Goal: Information Seeking & Learning: Learn about a topic

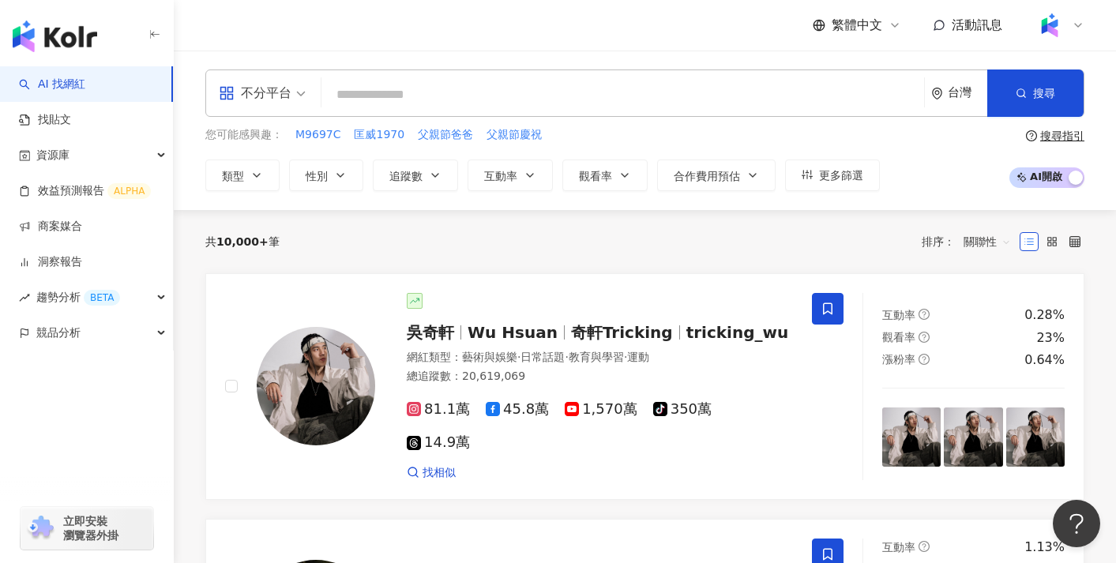
click at [631, 235] on div "共 10,000+ 筆 排序： 關聯性" at bounding box center [644, 241] width 879 height 25
click at [71, 120] on link "找貼文" at bounding box center [45, 120] width 52 height 16
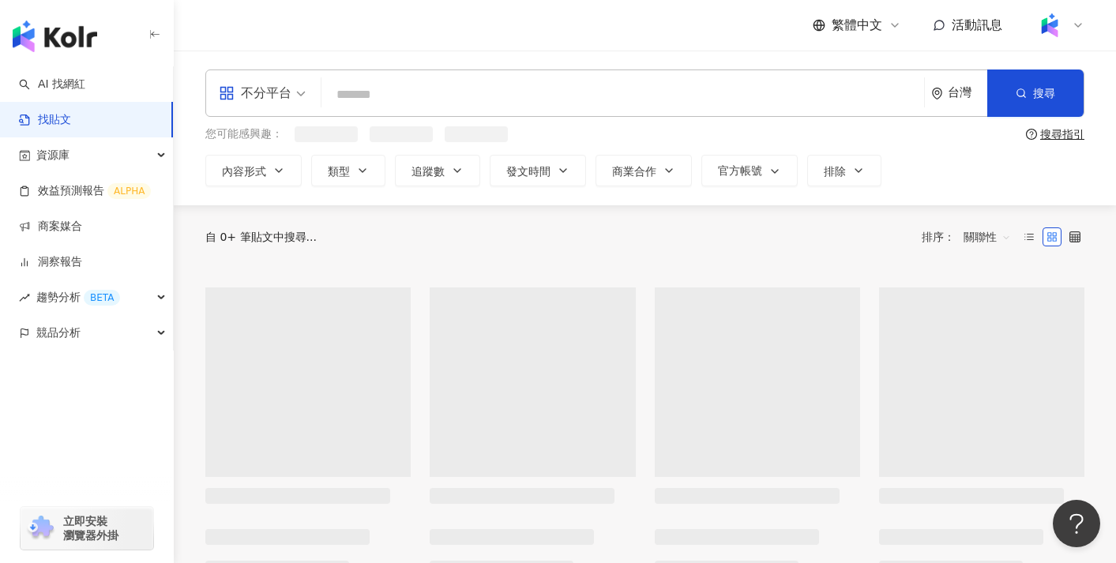
click at [266, 111] on span at bounding box center [262, 93] width 87 height 46
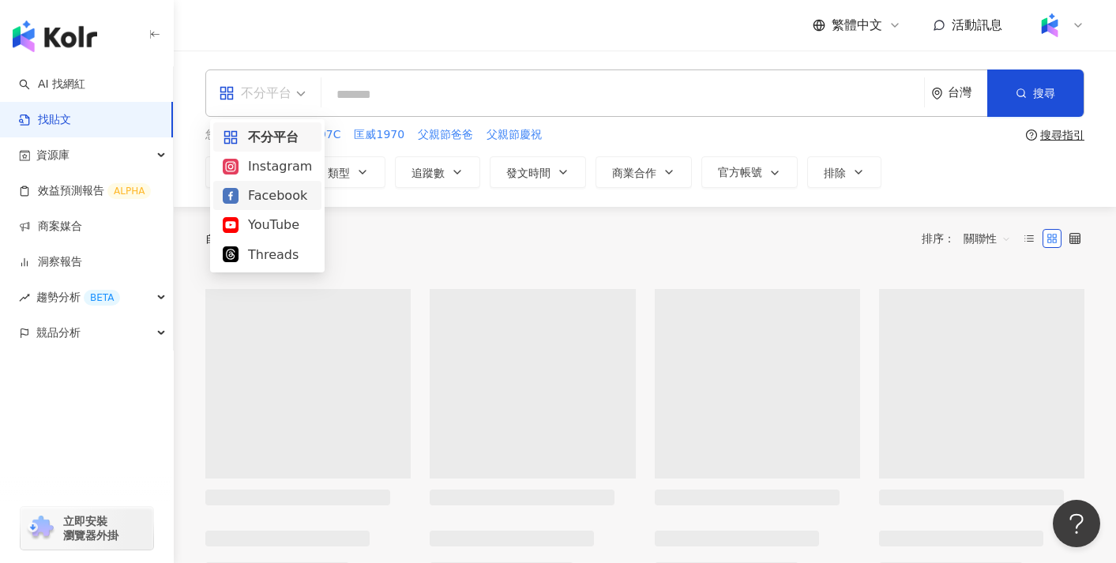
click at [267, 197] on div "Facebook" at bounding box center [267, 196] width 89 height 20
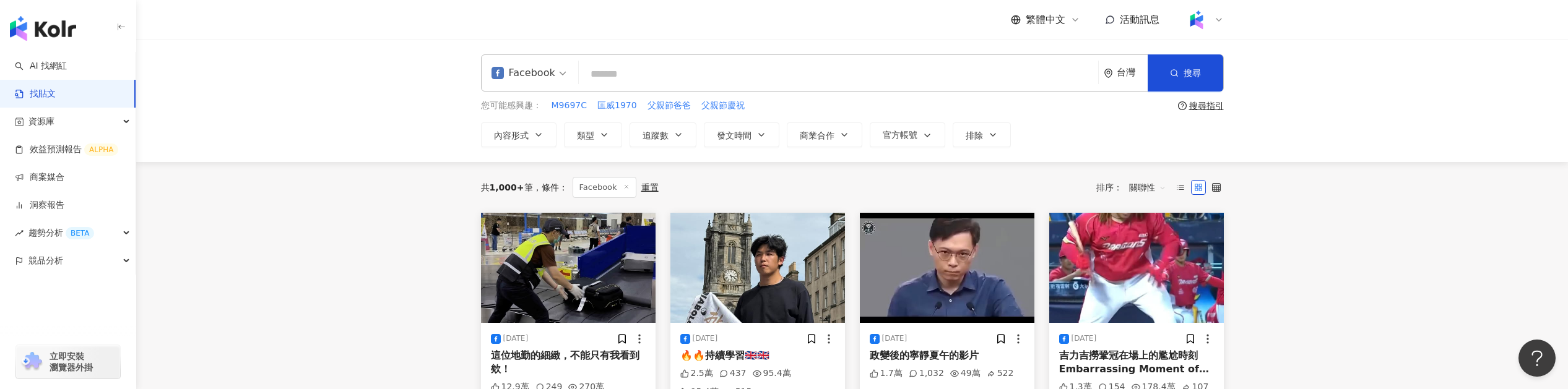
click at [530, 326] on div "[DATE] 這位地勤的細緻，不能只有我看到欸！ 12.9萬 249 270萬 270萬 2,205 [GEOGRAPHIC_DATA]洪的港台日常" at bounding box center [568, 388] width 175 height 131
click at [557, 297] on img at bounding box center [568, 268] width 175 height 110
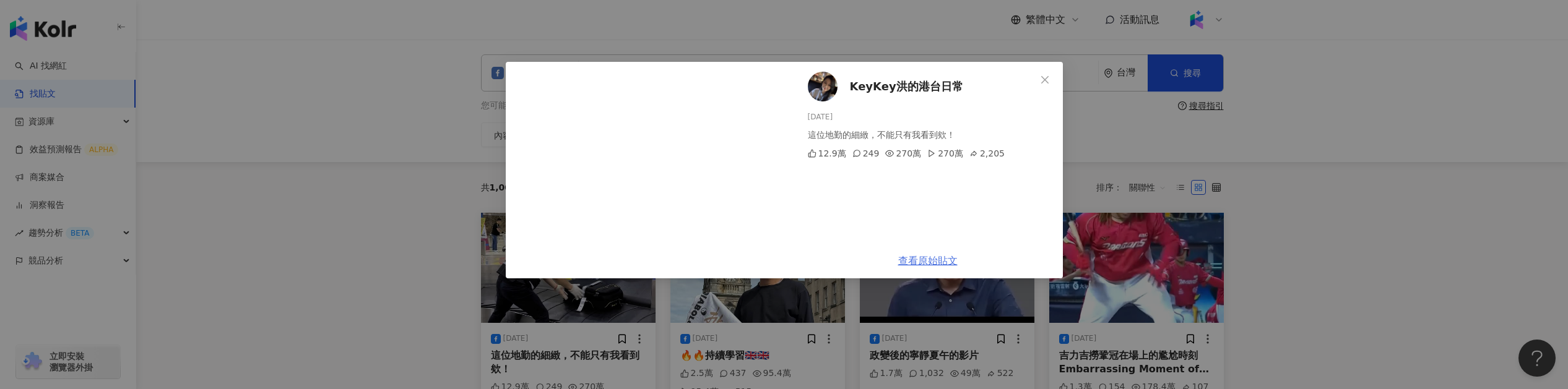
click at [925, 258] on link "查看原始貼文" at bounding box center [929, 261] width 60 height 12
click at [1194, 167] on div "KeyKey洪的港台日常 [DATE] 這位地勤的細緻，不能只有我看到欸！ 12.9萬 249 270萬 270萬 2,205 查看原始貼文" at bounding box center [784, 194] width 1568 height 389
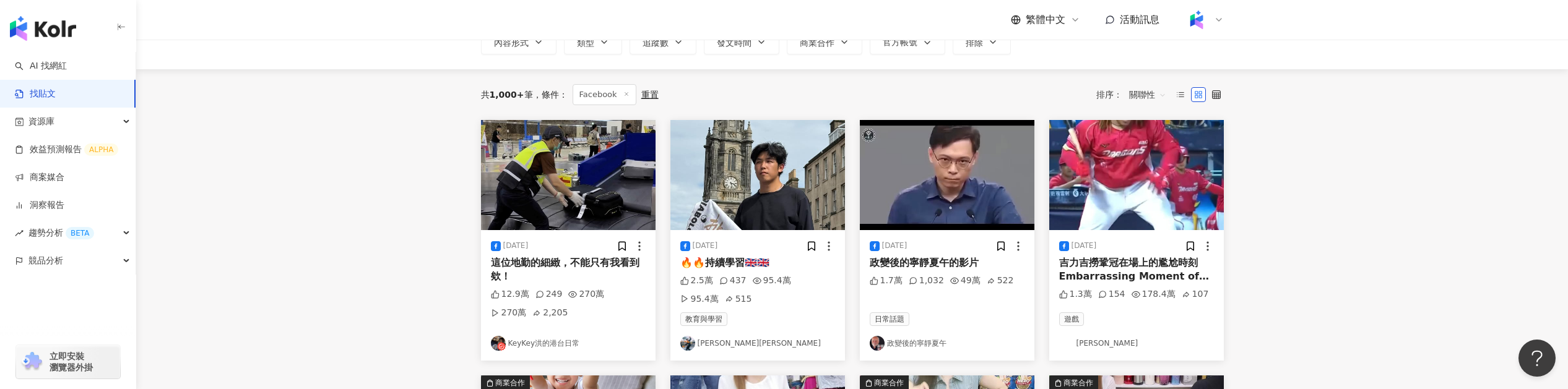
scroll to position [122, 0]
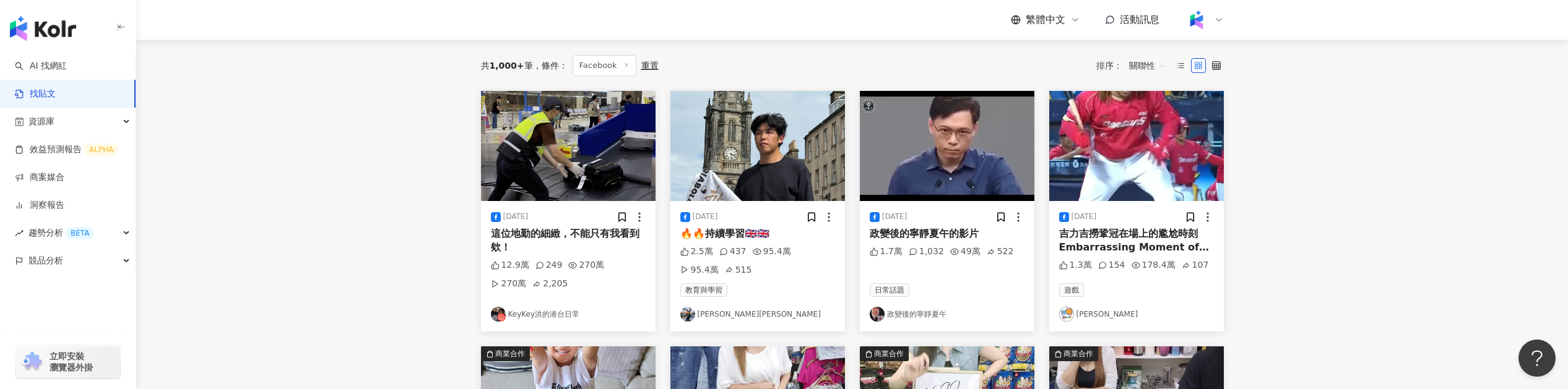
click at [799, 260] on div "2.5萬 437 95.4萬 95.4萬 515" at bounding box center [758, 261] width 155 height 31
click at [795, 240] on div "🔥🔥持續學習🇬🇧🇬🇧" at bounding box center [758, 233] width 155 height 13
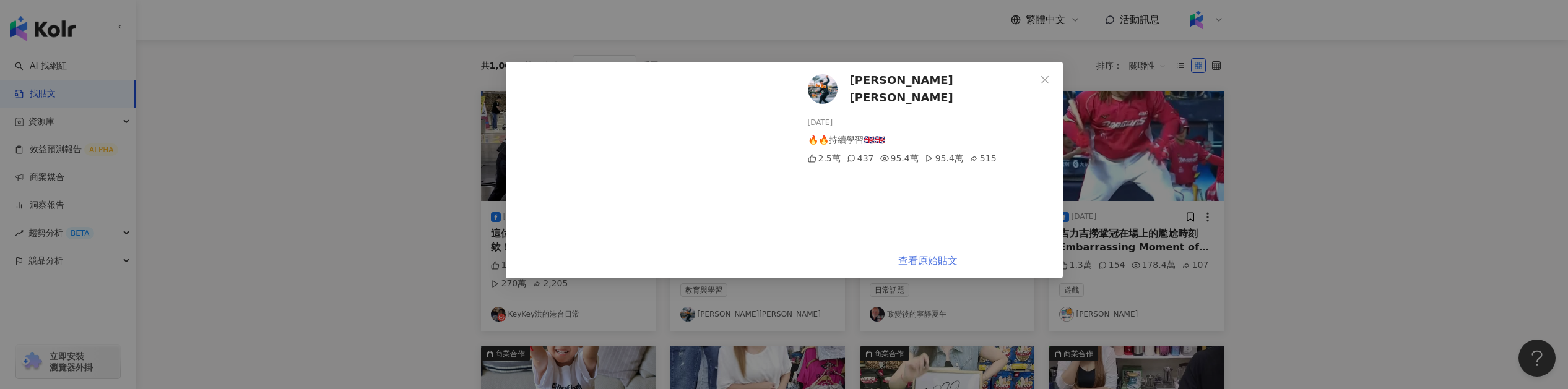
click at [943, 263] on link "查看原始貼文" at bounding box center [929, 261] width 60 height 12
click at [1046, 75] on icon "close" at bounding box center [1045, 80] width 10 height 10
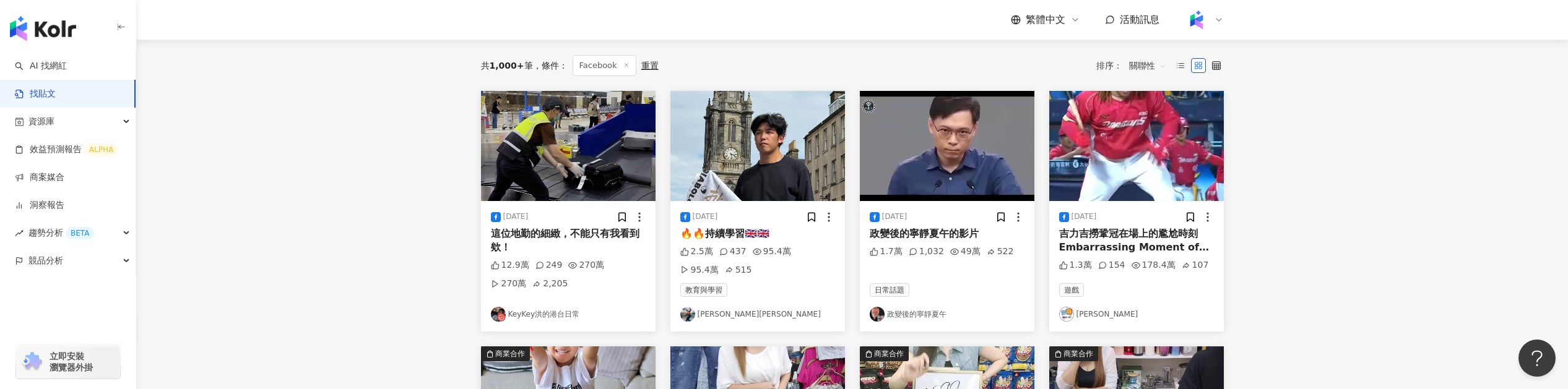
click at [1092, 232] on div "吉力吉撈鞏冠在場上的尷尬時刻 Embarrassing Moment of CPBL #baseball #CPBL #shorts #中信兄弟 [PERSO…" at bounding box center [1137, 241] width 155 height 28
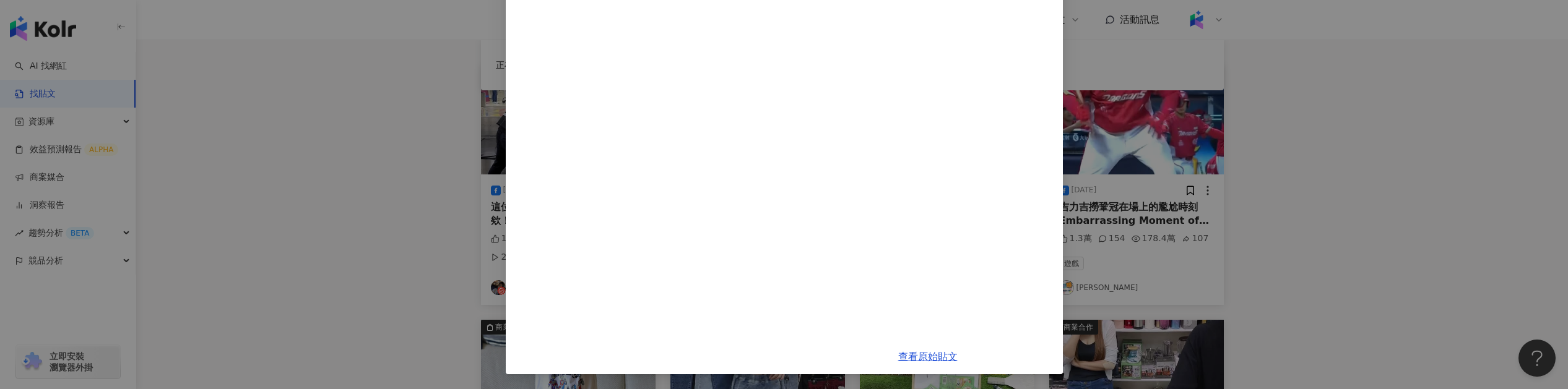
scroll to position [154, 0]
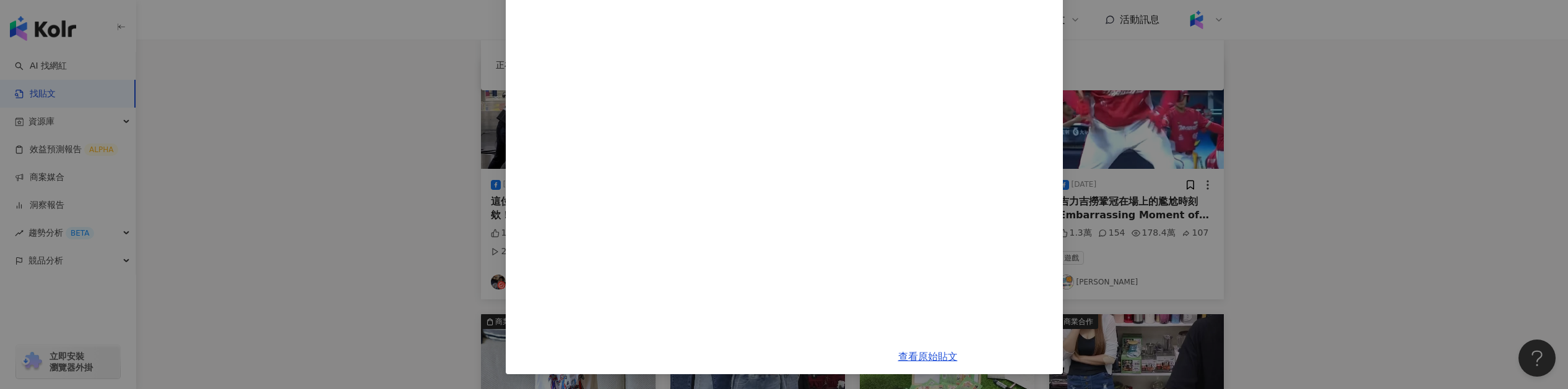
click at [1140, 207] on div "[PERSON_NAME] [DATE] 吉力吉撈鞏冠在場上的尷尬時刻 Embarrassing Moment of CPBL #baseball #CPBL…" at bounding box center [784, 194] width 1568 height 389
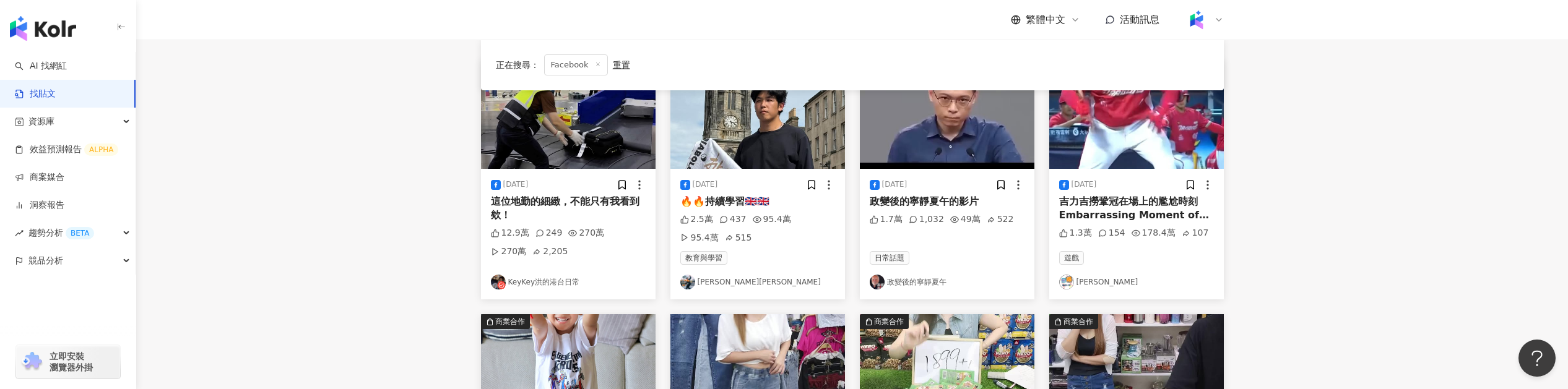
click at [1128, 199] on div "吉力吉撈鞏冠在場上的尷尬時刻 Embarrassing Moment of CPBL #baseball #CPBL #shorts #中信兄弟 [PERSO…" at bounding box center [1137, 209] width 155 height 28
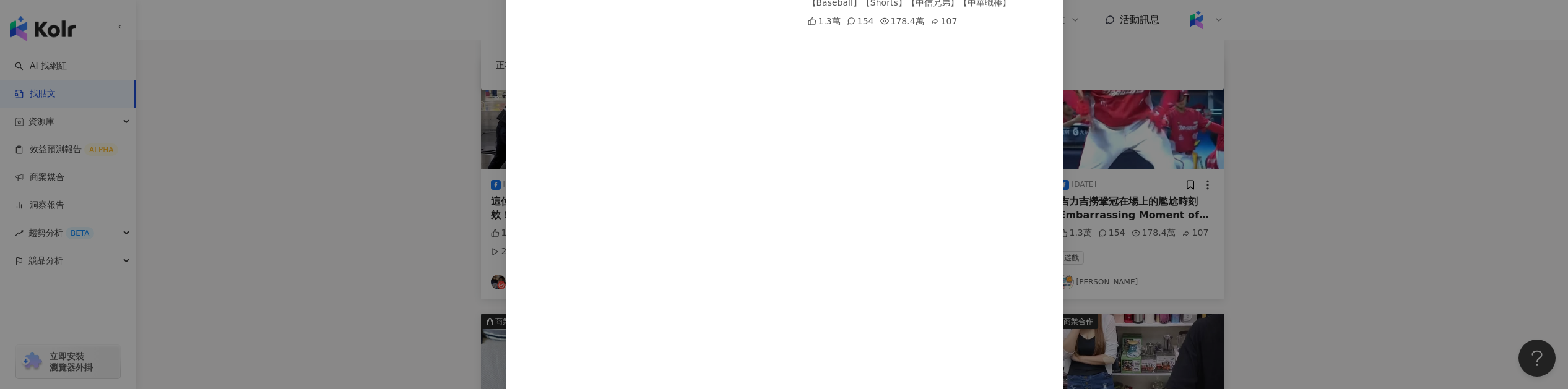
scroll to position [272, 0]
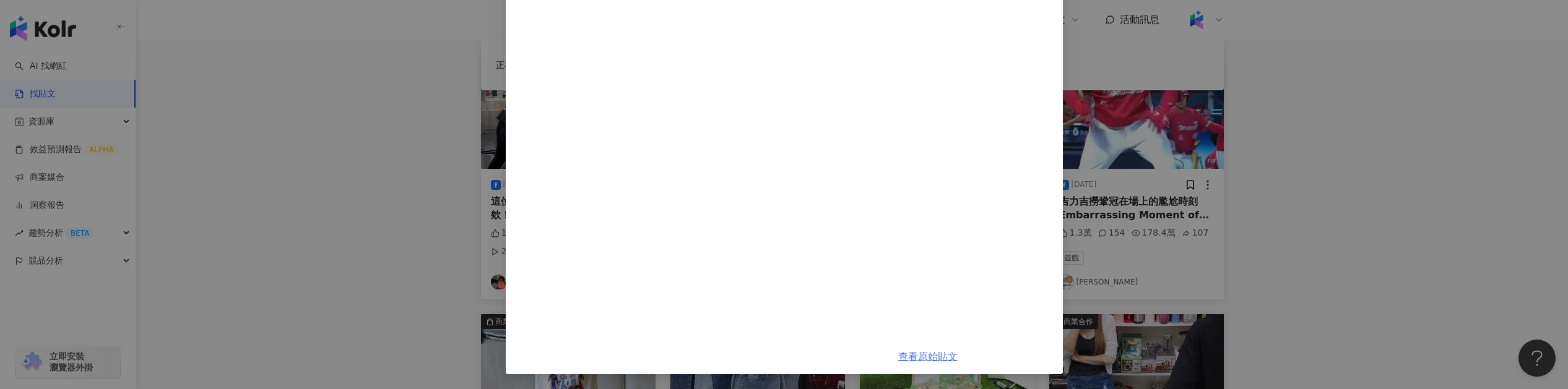
click at [916, 355] on link "查看原始貼文" at bounding box center [929, 356] width 60 height 12
click at [1217, 171] on div "[PERSON_NAME] [DATE] 吉力吉撈鞏冠在場上的尷尬時刻 Embarrassing Moment of CPBL #baseball #CPBL…" at bounding box center [784, 194] width 1568 height 389
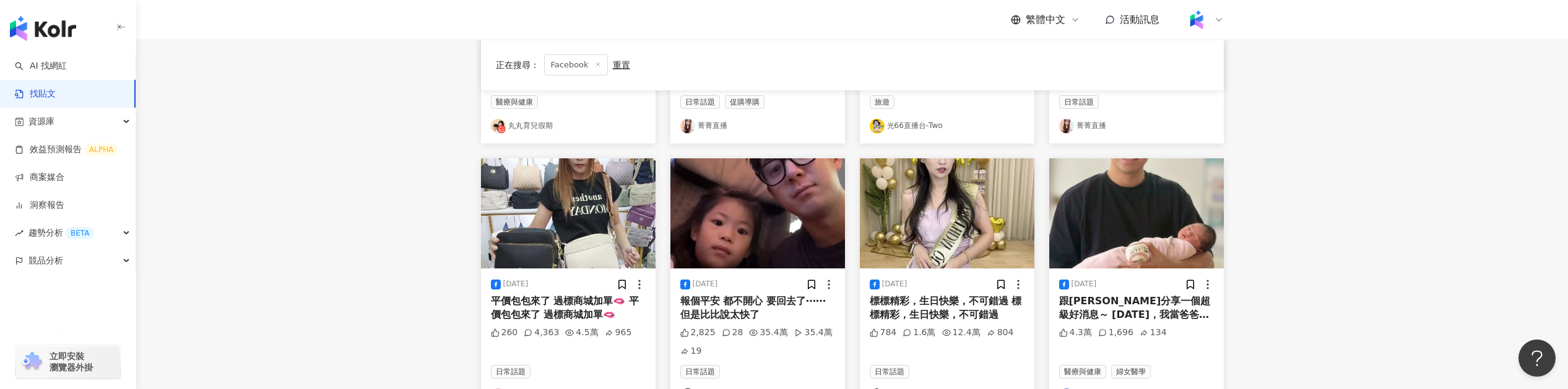
scroll to position [579, 0]
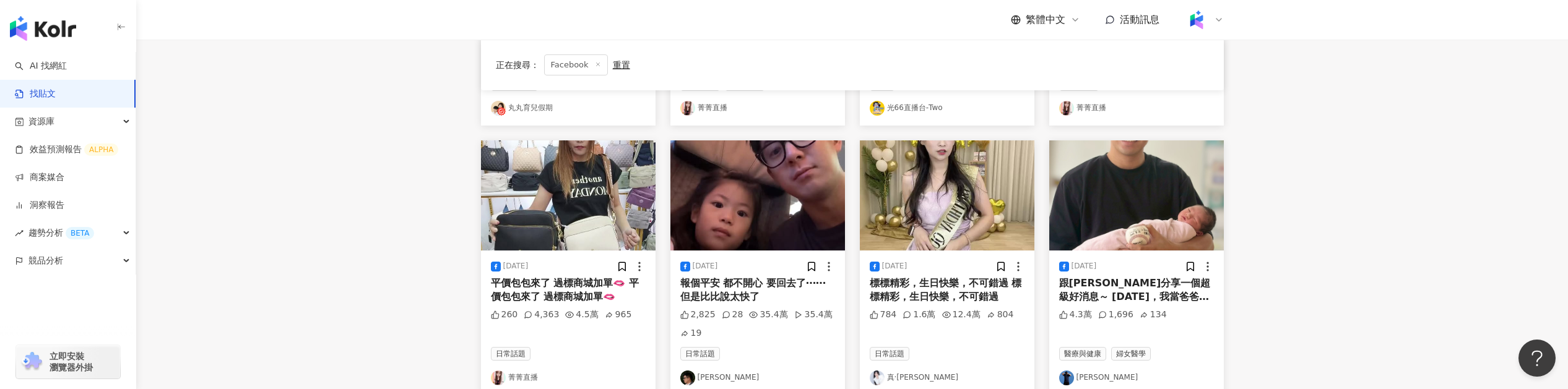
click at [992, 295] on div "標標精彩，生日快樂，不可錯過 標標精彩，生日快樂，不可錯過" at bounding box center [947, 290] width 155 height 28
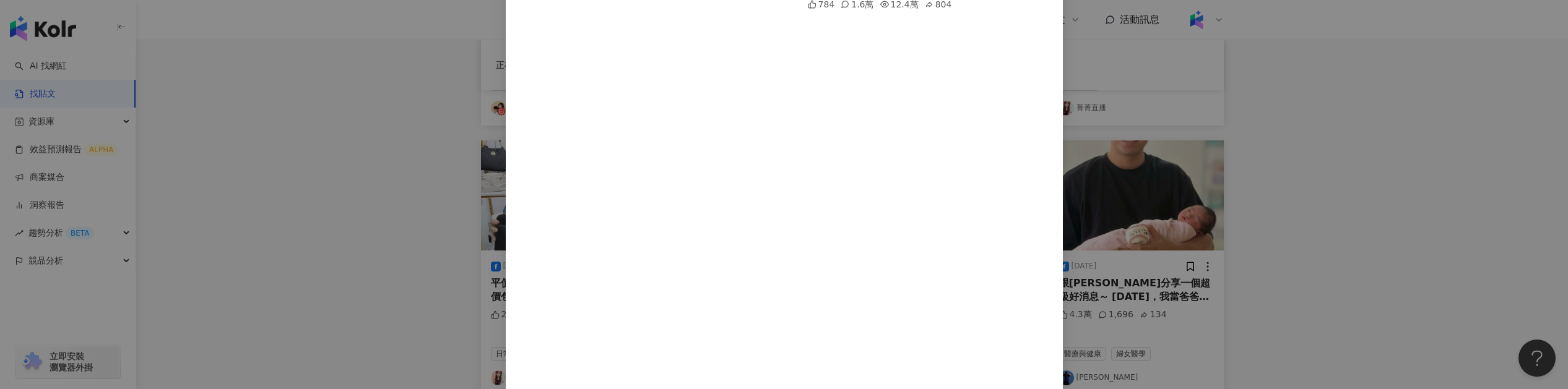
scroll to position [244, 0]
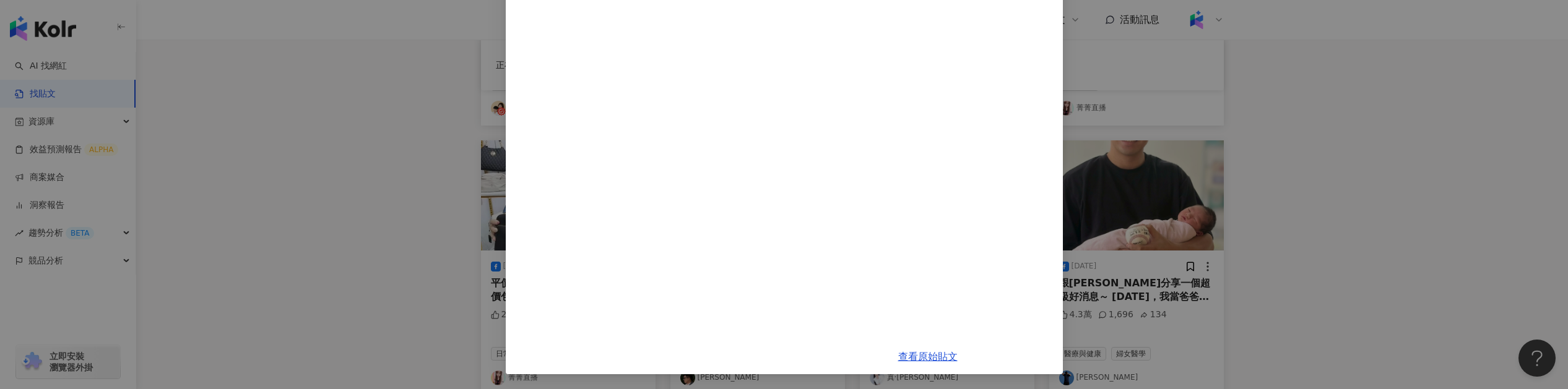
click at [1137, 258] on div "真·服妮 [DATE] 標標精彩，生日快樂，不可錯過 標標精彩，生日快樂，不可錯過 784 1.6萬 12.4萬 804 查看原始貼文" at bounding box center [784, 194] width 1568 height 389
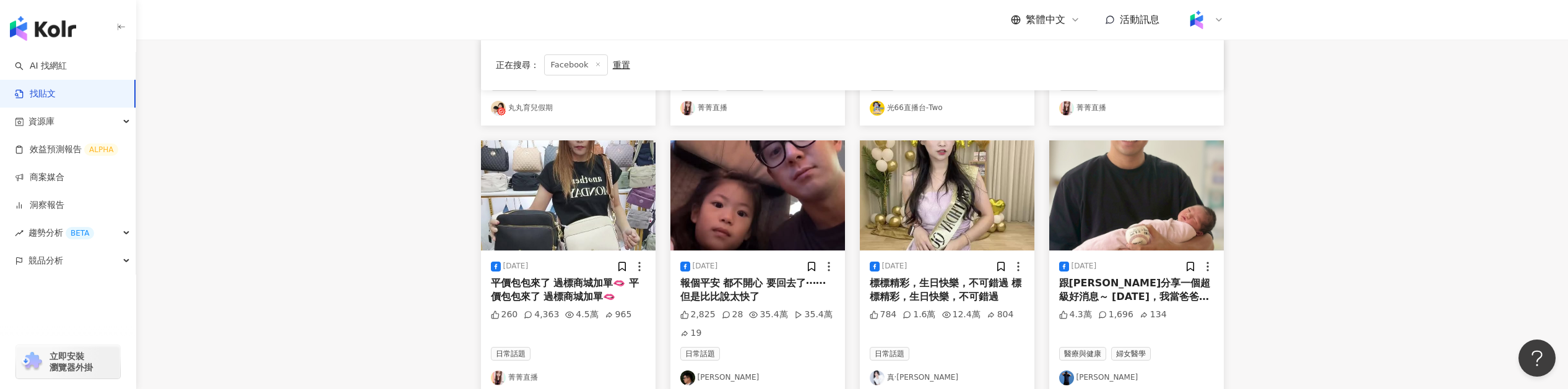
click at [732, 273] on div "[DATE] 報個平安 都不開心 要回去了⋯⋯但是[PERSON_NAME]說太快了 2,825 28 35.4萬 35.4萬 19 日常話題 [PERSON…" at bounding box center [758, 322] width 175 height 145
click at [731, 288] on div "報個平安 都不開心 要回去了⋯⋯但是比比說太快了" at bounding box center [758, 290] width 155 height 28
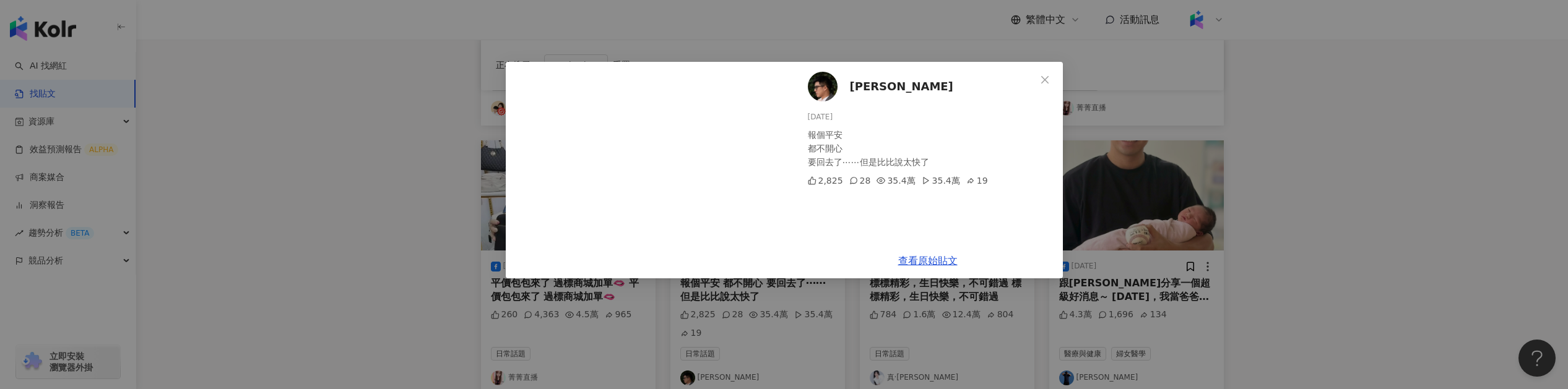
click at [911, 254] on div "查看原始貼文" at bounding box center [928, 261] width 270 height 35
click at [932, 259] on link "查看原始貼文" at bounding box center [929, 261] width 60 height 12
click at [1047, 87] on button "Close" at bounding box center [1045, 80] width 25 height 25
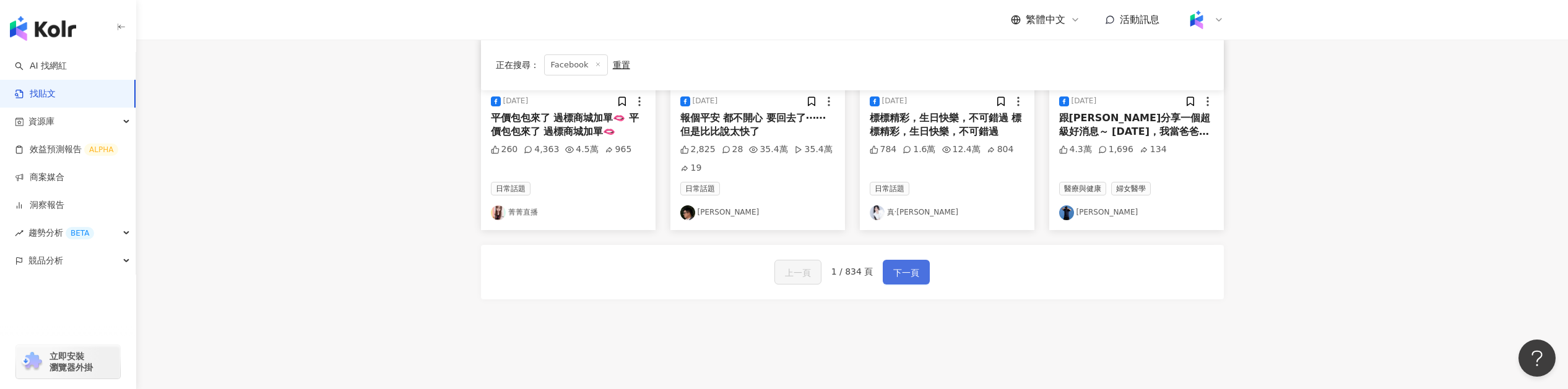
click at [909, 276] on span "下一頁" at bounding box center [906, 272] width 26 height 15
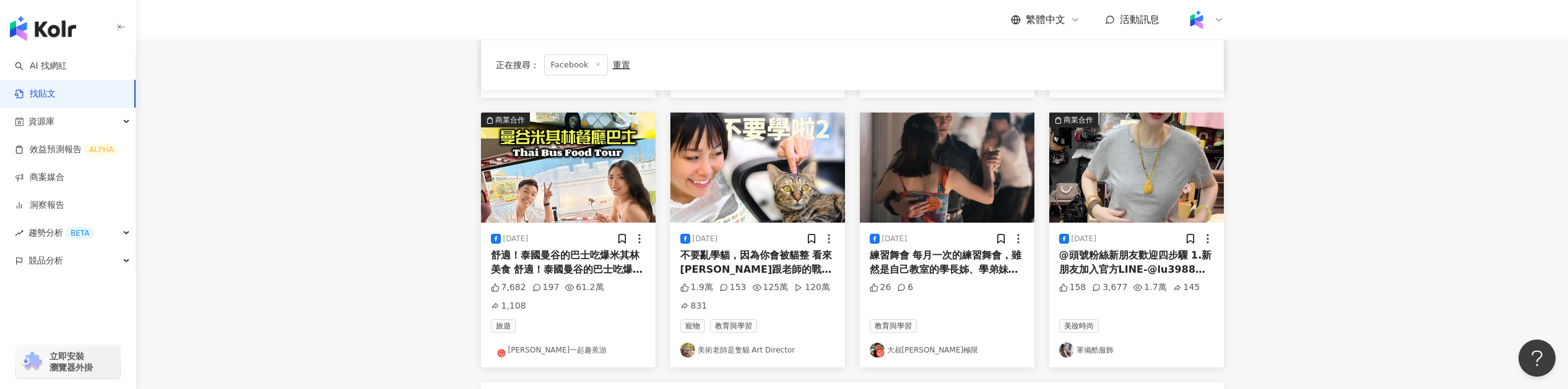
scroll to position [609, 0]
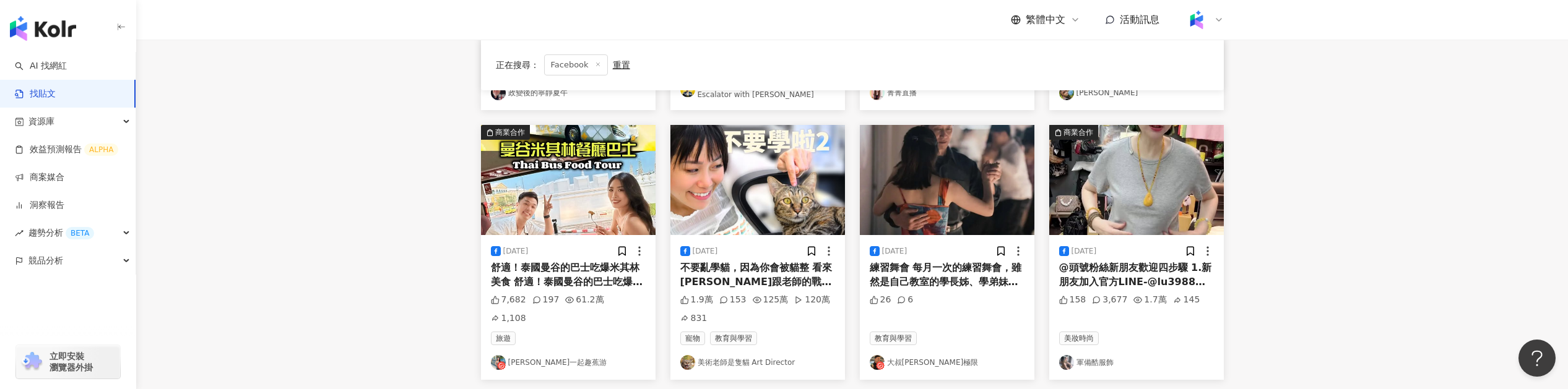
click at [768, 291] on div "[DATE] 不要亂學貓，因為你會被貓整 看來[PERSON_NAME]跟老師的戰爭還會繼續下去 目睹一切 @golab_tw 不要亂學貓，因為你會被貓整 看…" at bounding box center [758, 307] width 175 height 145
click at [764, 272] on div "不要亂學貓，因為你會被貓整 看來[PERSON_NAME]跟老師的戰爭還會繼續下去 目睹一切 @golab_tw 不要亂學貓，因為你會被貓整 看來[PERSO…" at bounding box center [758, 275] width 155 height 28
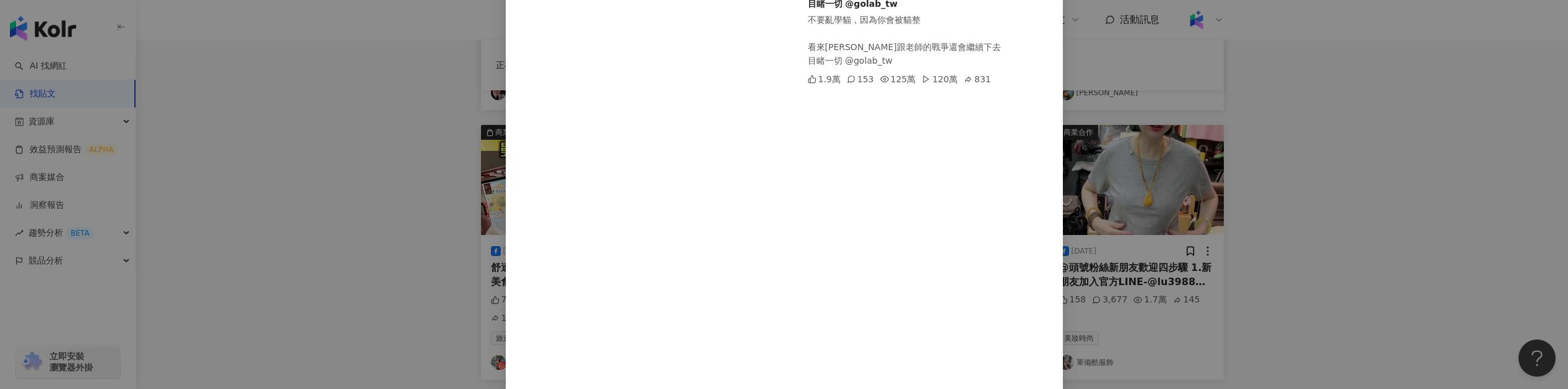
scroll to position [272, 0]
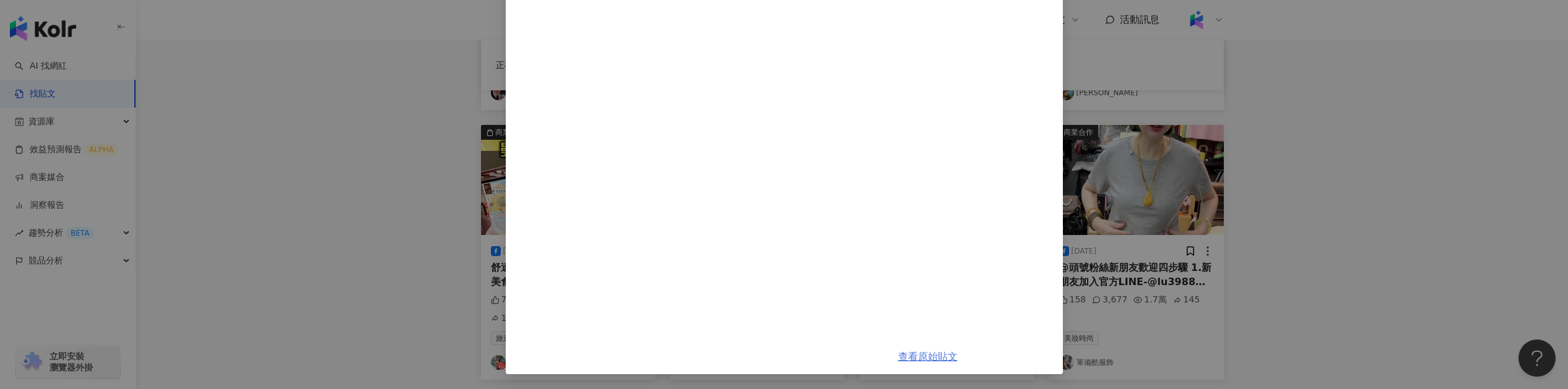
click at [923, 356] on link "查看原始貼文" at bounding box center [929, 356] width 60 height 12
click at [1143, 92] on div "美術老師是隻貓 Art Director [DATE] 不要亂學貓，因為你會被貓整 看來[PERSON_NAME]跟老師的戰爭還會繼續下去 目睹一切 @gol…" at bounding box center [784, 194] width 1568 height 389
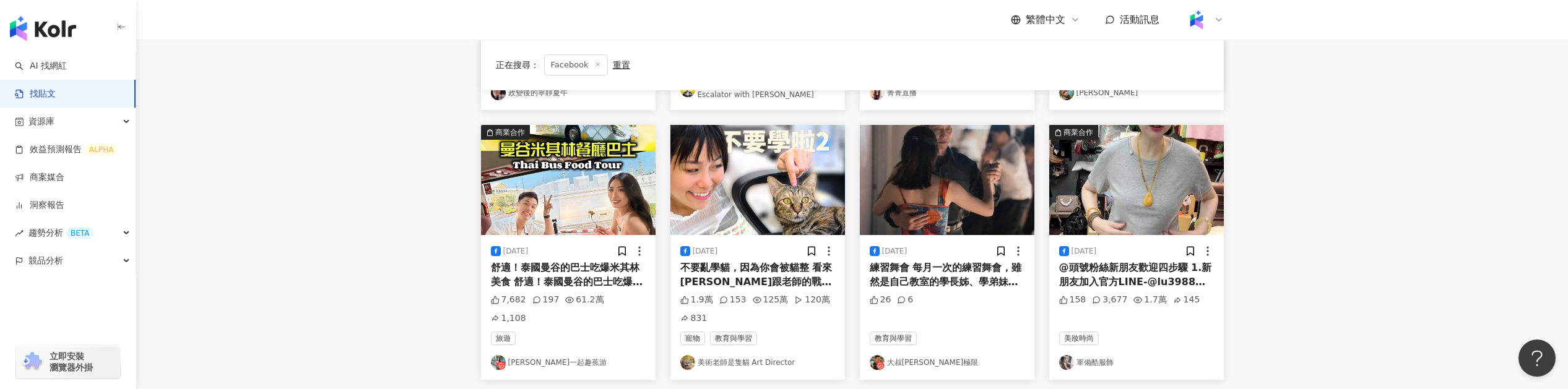
click at [920, 265] on div "練習舞會 每月一次的練習舞會，雖然是自己教室的學長姊、學弟妹和同學,但這兩個月跳得比較順一點、繼續努力！ #人生下半場 #大叔極限 #tango" at bounding box center [947, 275] width 155 height 28
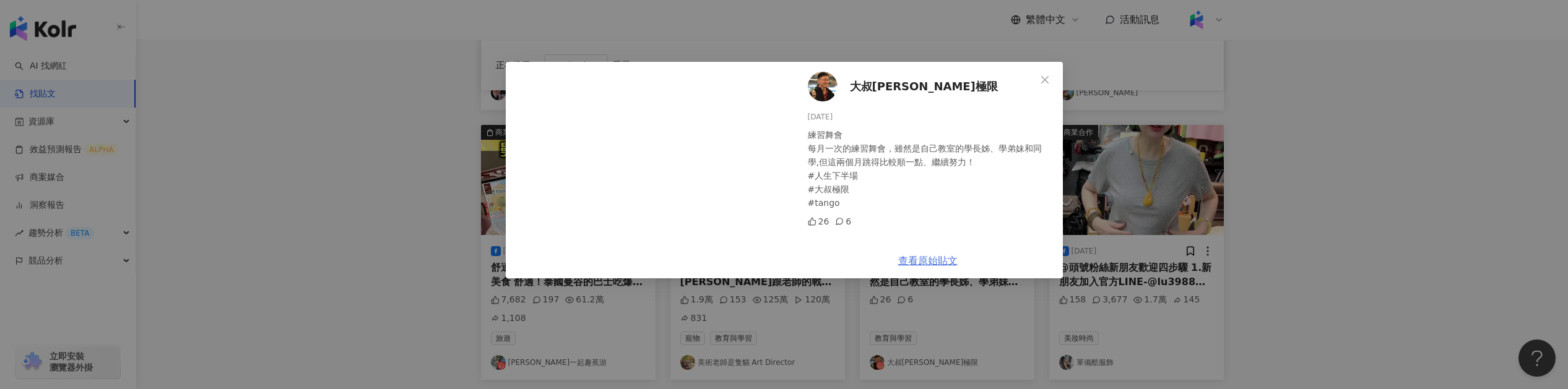
click at [924, 261] on link "查看原始貼文" at bounding box center [929, 261] width 60 height 12
click at [1037, 81] on span "Close" at bounding box center [1045, 80] width 25 height 10
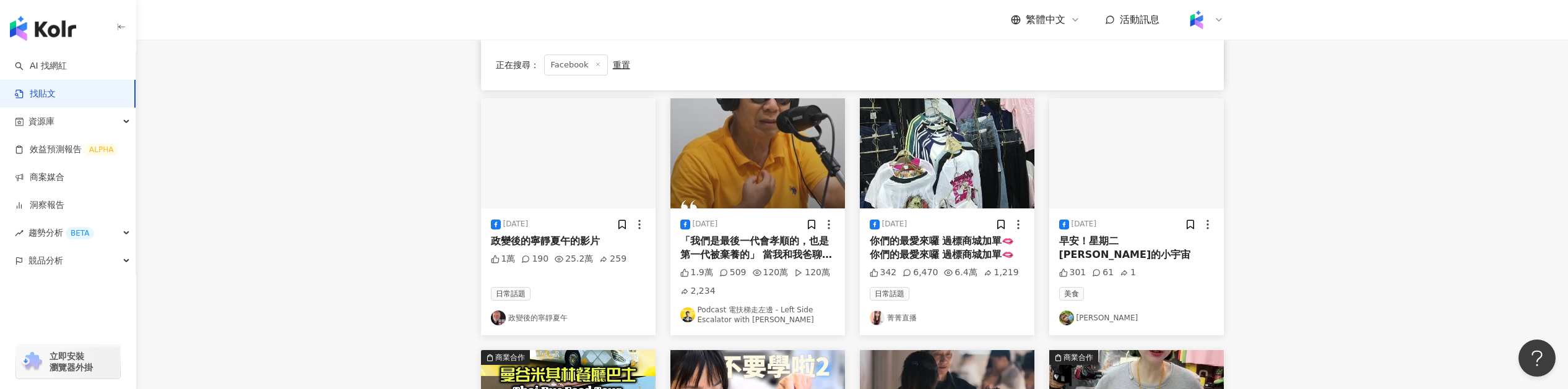
scroll to position [150, 0]
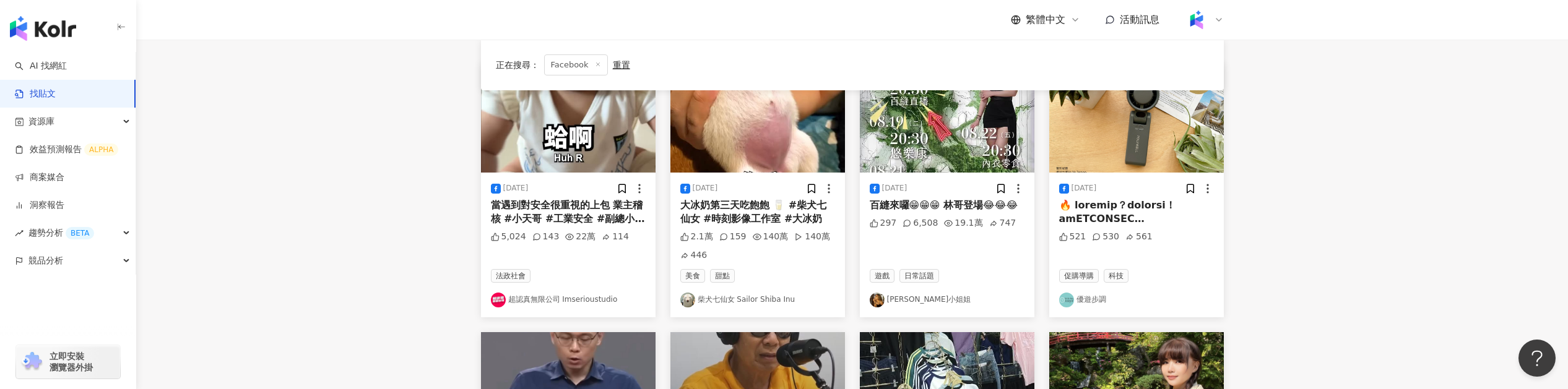
click at [744, 160] on img at bounding box center [758, 117] width 175 height 110
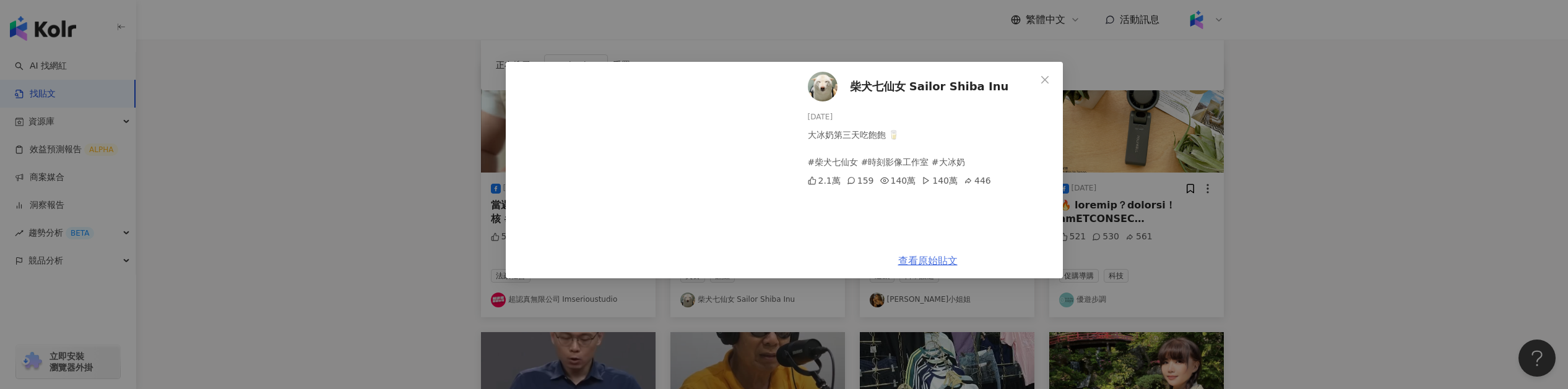
click at [940, 258] on link "查看原始貼文" at bounding box center [929, 261] width 60 height 12
click at [1183, 197] on div "柴犬七仙女 Sailor Shiba Inu [DATE] 大冰奶第三天吃飽飽 🥛 #柴犬七仙女 #時刻影像工作室 #大冰奶 2.1萬 159 140萬 14…" at bounding box center [784, 194] width 1568 height 389
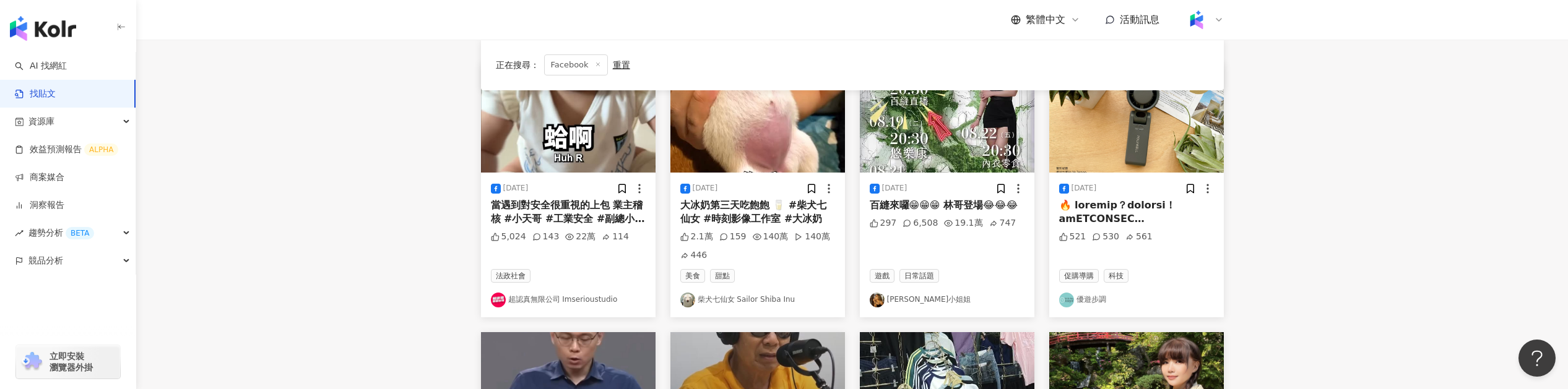
click at [1146, 214] on div at bounding box center [1137, 213] width 155 height 28
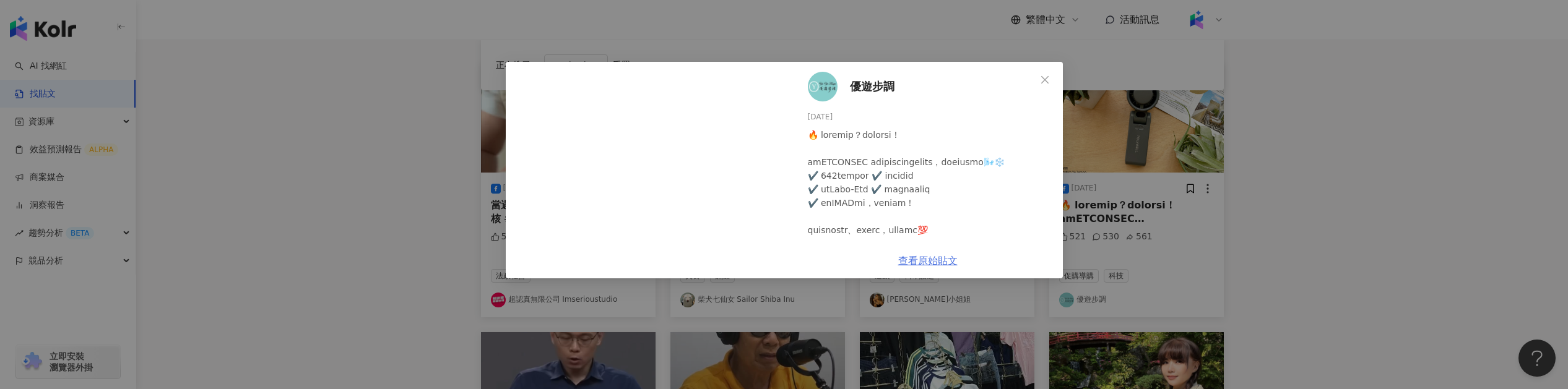
click at [946, 264] on link "查看原始貼文" at bounding box center [929, 261] width 60 height 12
click at [1112, 182] on div "優遊步調 [DATE] 521 530 561 查看原始貼文" at bounding box center [784, 194] width 1568 height 389
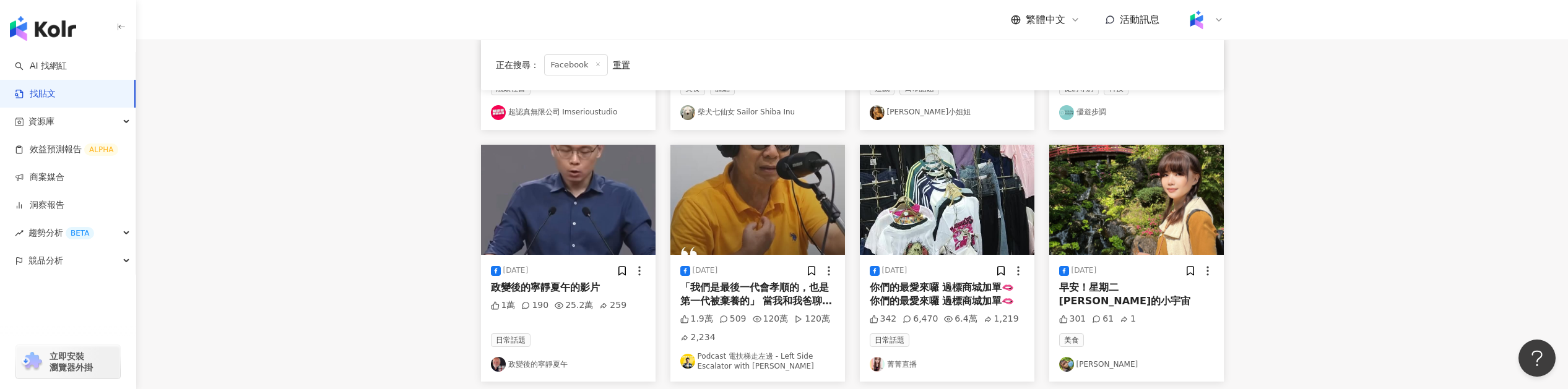
scroll to position [344, 0]
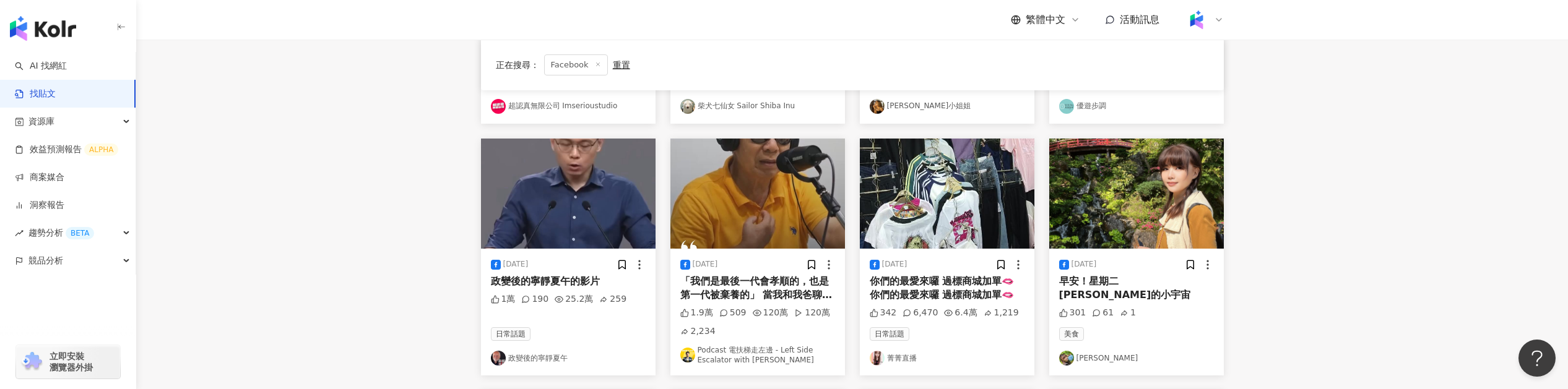
click at [1130, 214] on img at bounding box center [1136, 193] width 175 height 110
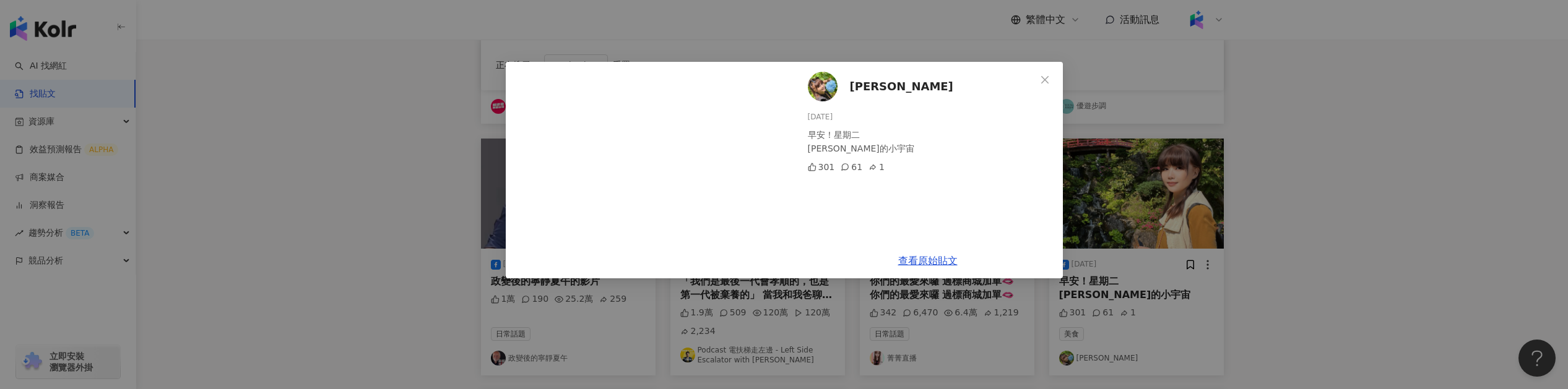
click at [1102, 245] on div "[PERSON_NAME] [DATE] 早安！星期二 [PERSON_NAME]的小宇宙 301 61 1 查看原始貼文" at bounding box center [784, 194] width 1568 height 389
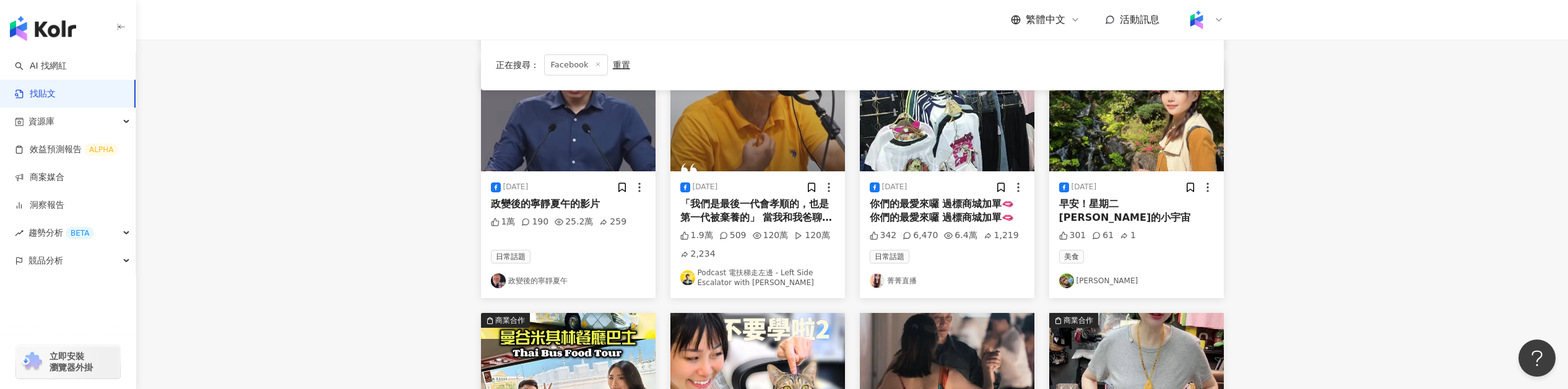
scroll to position [616, 0]
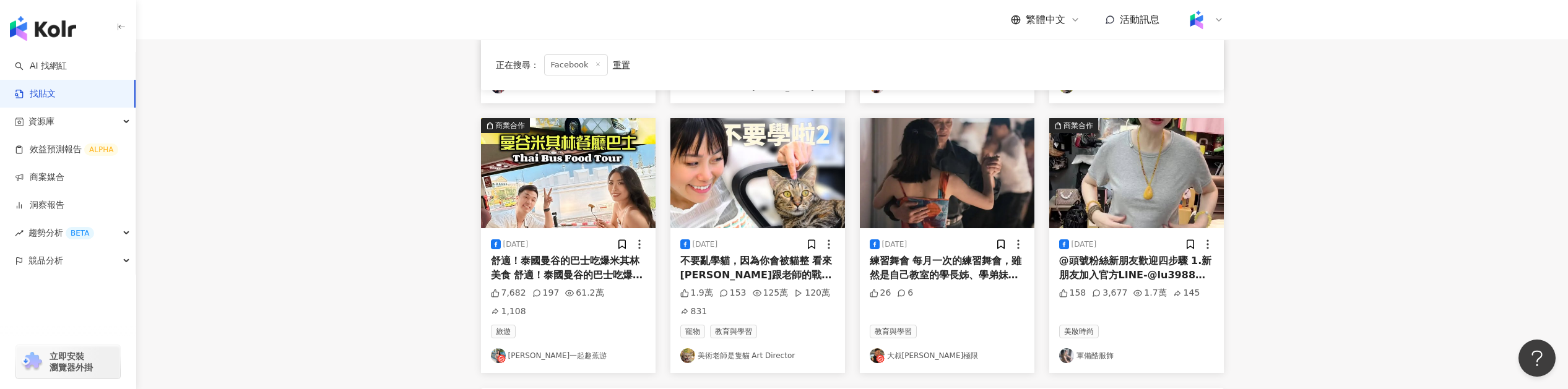
click at [1097, 245] on div "[DATE]" at bounding box center [1085, 244] width 25 height 10
click at [785, 225] on img at bounding box center [758, 173] width 175 height 110
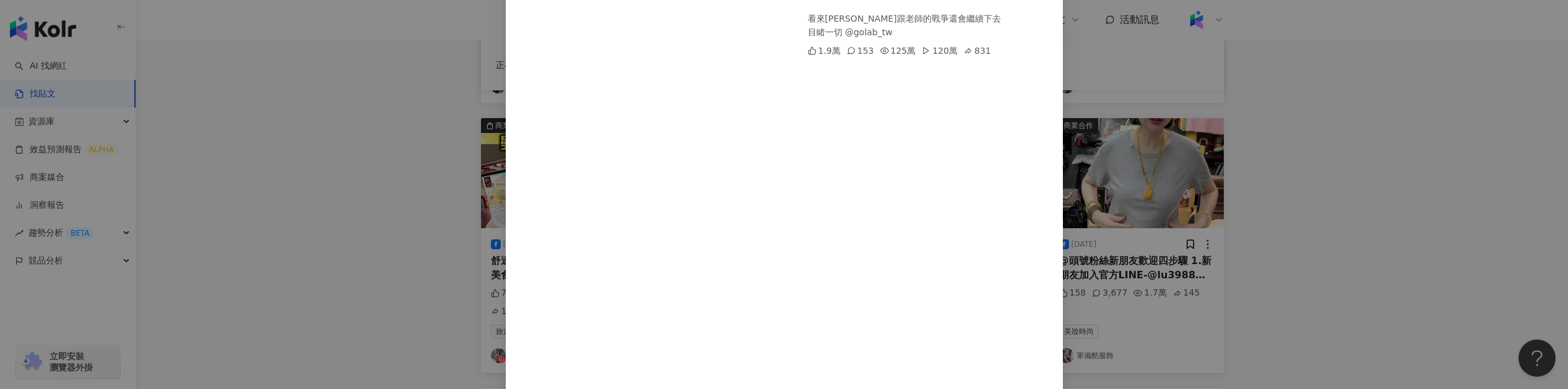
scroll to position [272, 0]
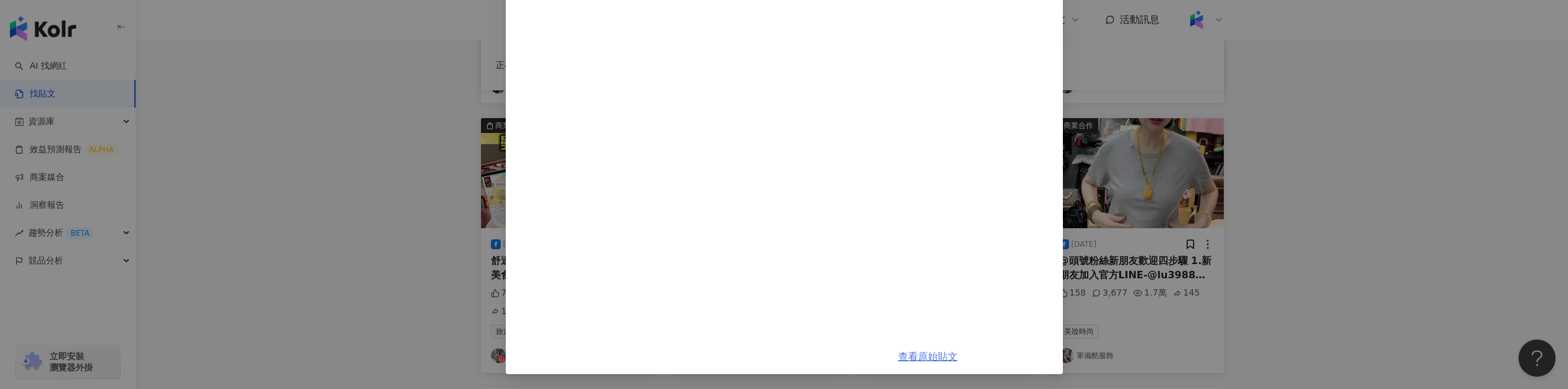
click at [936, 354] on link "查看原始貼文" at bounding box center [929, 356] width 60 height 12
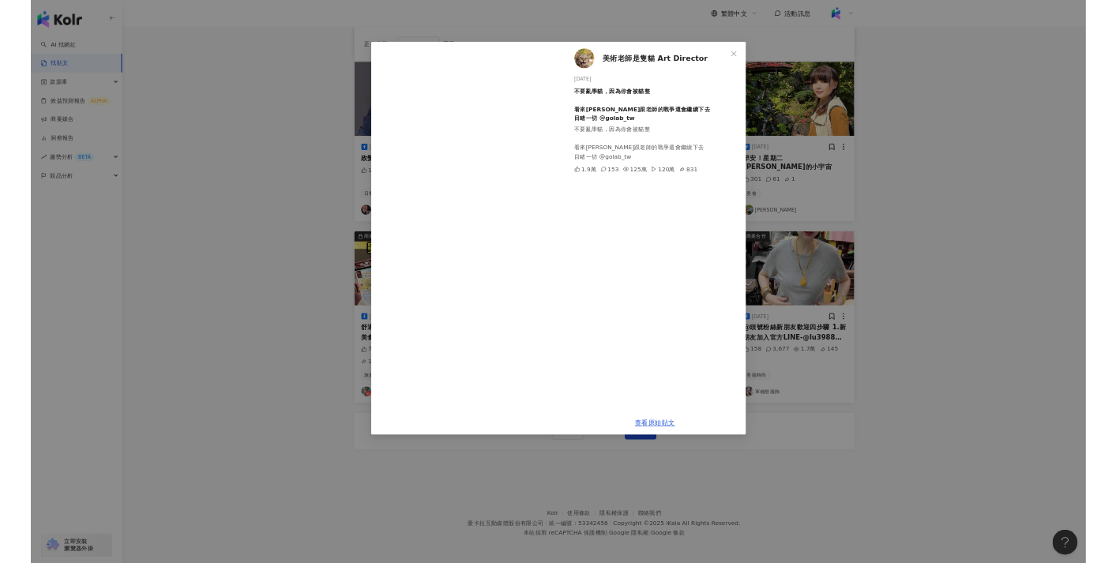
scroll to position [0, 0]
